Goal: Information Seeking & Learning: Compare options

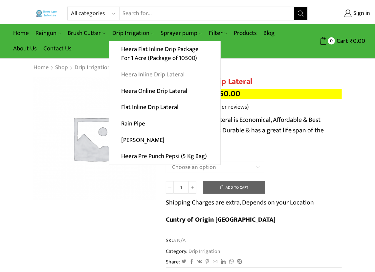
click at [149, 74] on link "Heera Inline Drip Lateral" at bounding box center [164, 74] width 111 height 16
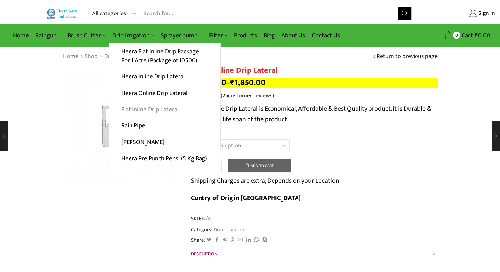
click at [142, 107] on link "Flat Inline Drip Lateral" at bounding box center [164, 109] width 111 height 16
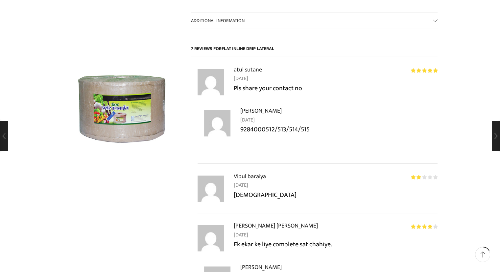
scroll to position [526, 0]
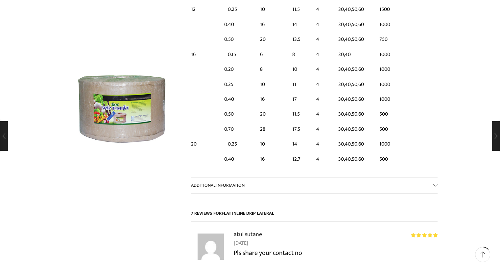
click at [311, 177] on link "Additional information" at bounding box center [314, 185] width 247 height 16
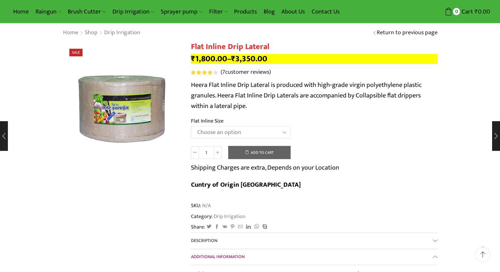
scroll to position [0, 0]
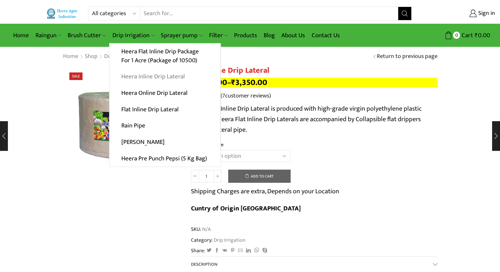
click at [172, 75] on link "Heera Inline Drip Lateral" at bounding box center [164, 76] width 111 height 16
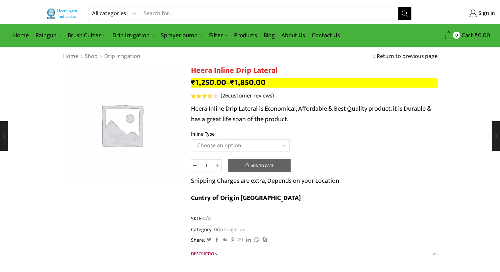
click at [278, 141] on select "Choose an option Heera Inline 12 MM (30CM) Heera Inline 12 MM (38CM) Heera Inli…" at bounding box center [240, 145] width 99 height 12
click at [191, 139] on select "Choose an option Heera Inline 12 MM (30CM) Heera Inline 12 MM (38CM) Heera Inli…" at bounding box center [240, 145] width 99 height 12
select select "Kohinoor Inline 16 MM (38CM)"
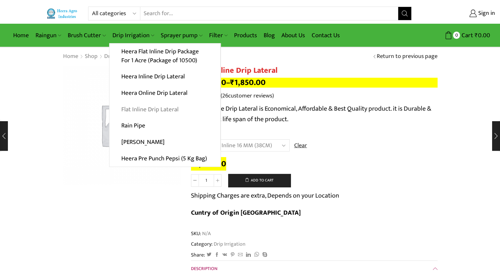
click at [147, 110] on link "Flat Inline Drip Lateral" at bounding box center [164, 109] width 111 height 16
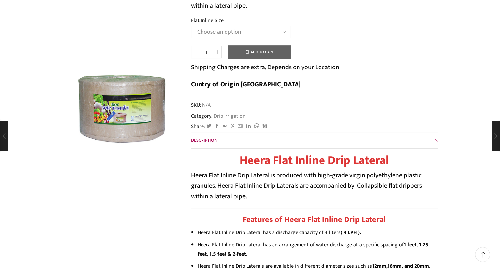
scroll to position [33, 0]
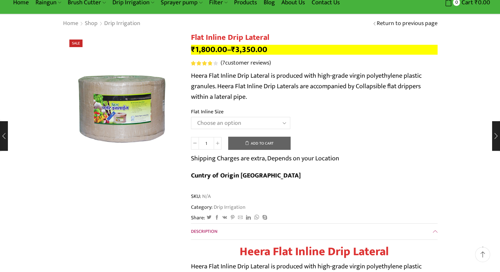
click at [275, 123] on select "Choose an option 12 MM 0.25 Thickness (30 CM) 12 MM 0.25 Thickness (40 CM) 12 M…" at bounding box center [240, 123] width 99 height 12
select select "16 MM 0.70 Thickness (40 CM)"
click at [191, 117] on select "Choose an option 12 MM 0.25 Thickness (30 CM) 12 MM 0.25 Thickness (40 CM) 12 M…" at bounding box center [240, 123] width 99 height 12
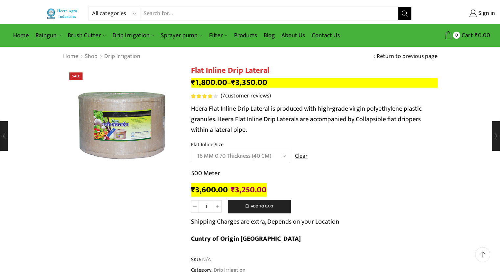
scroll to position [0, 0]
